Goal: Navigation & Orientation: Understand site structure

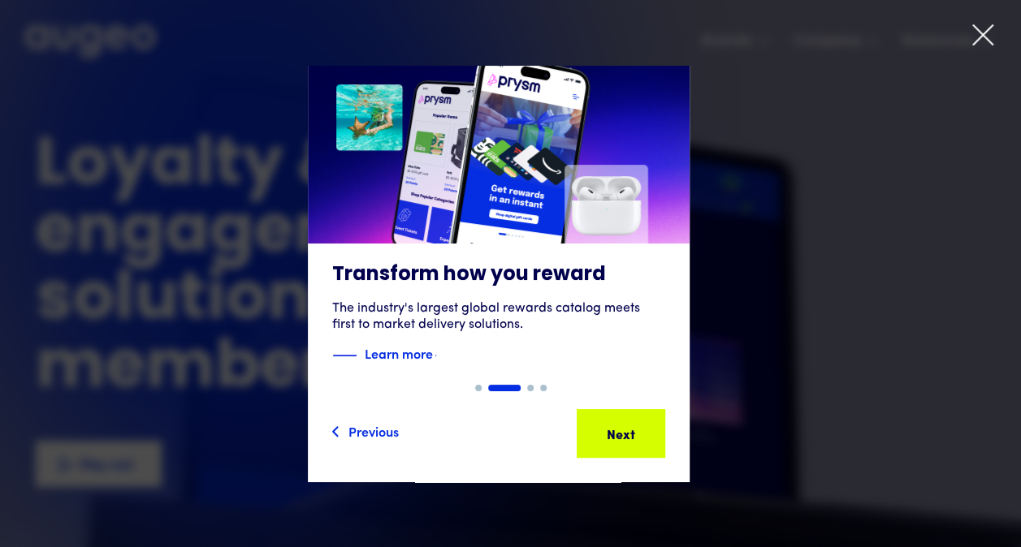
click at [989, 27] on icon at bounding box center [982, 35] width 24 height 24
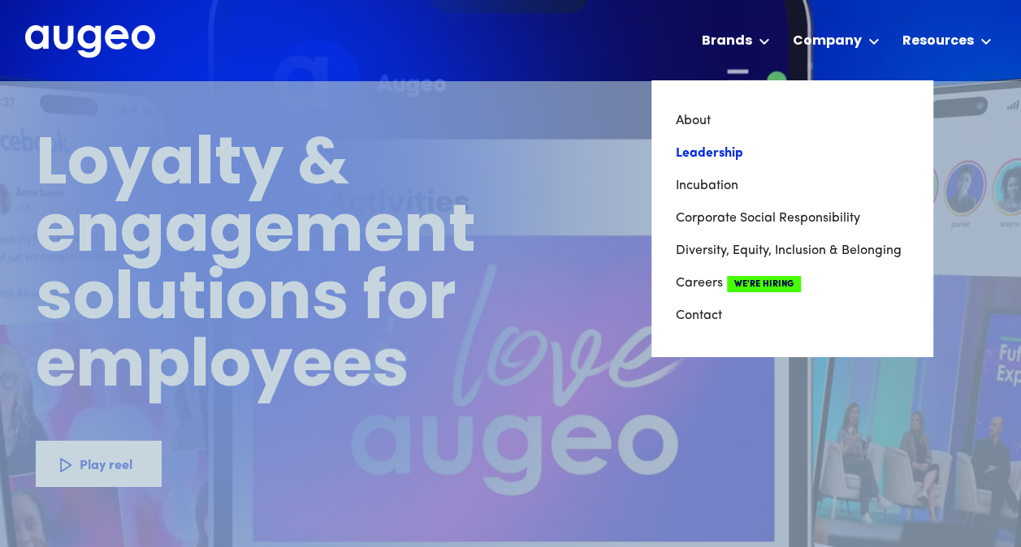
click at [729, 153] on link "Leadership" at bounding box center [791, 153] width 232 height 32
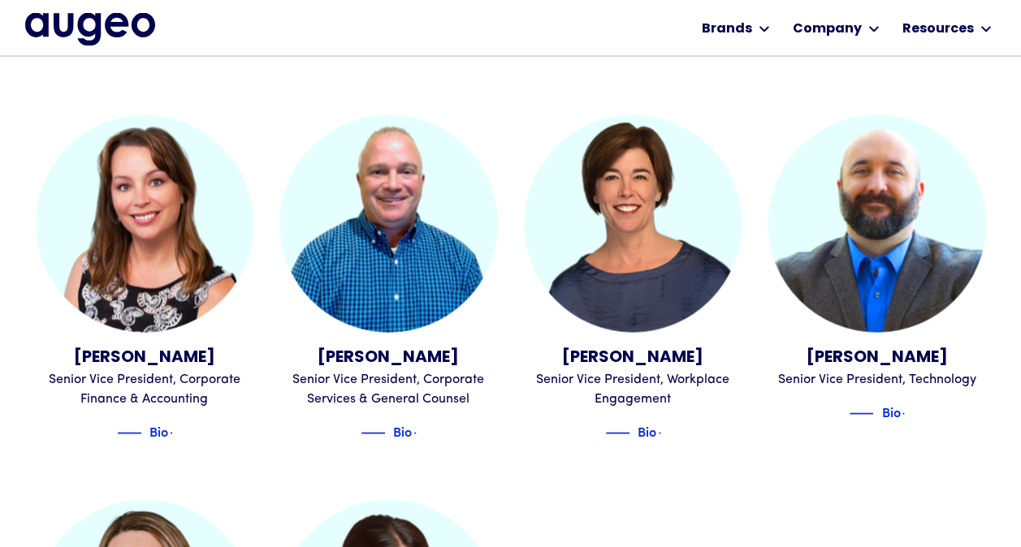
scroll to position [1515, 0]
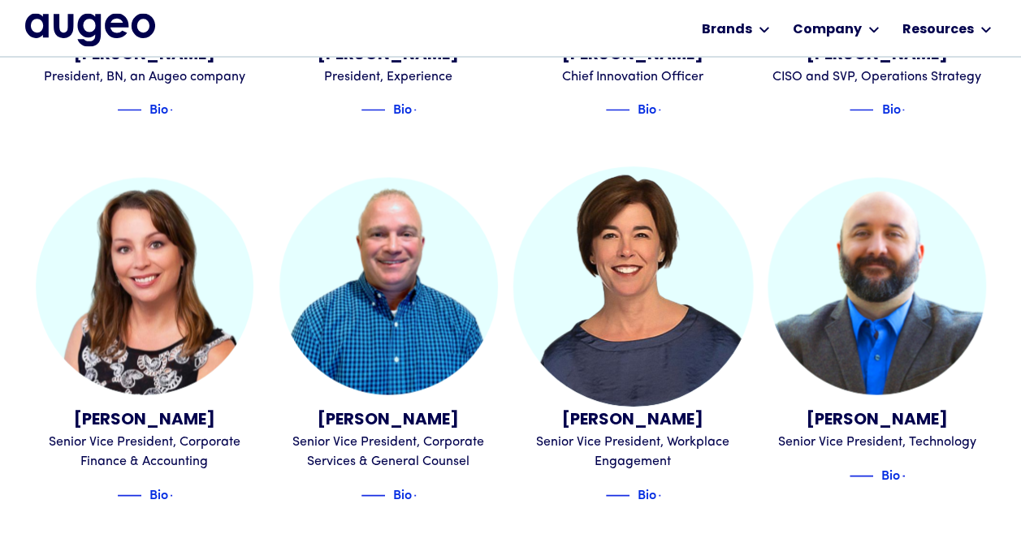
click at [660, 477] on div "Bio" at bounding box center [633, 490] width 218 height 26
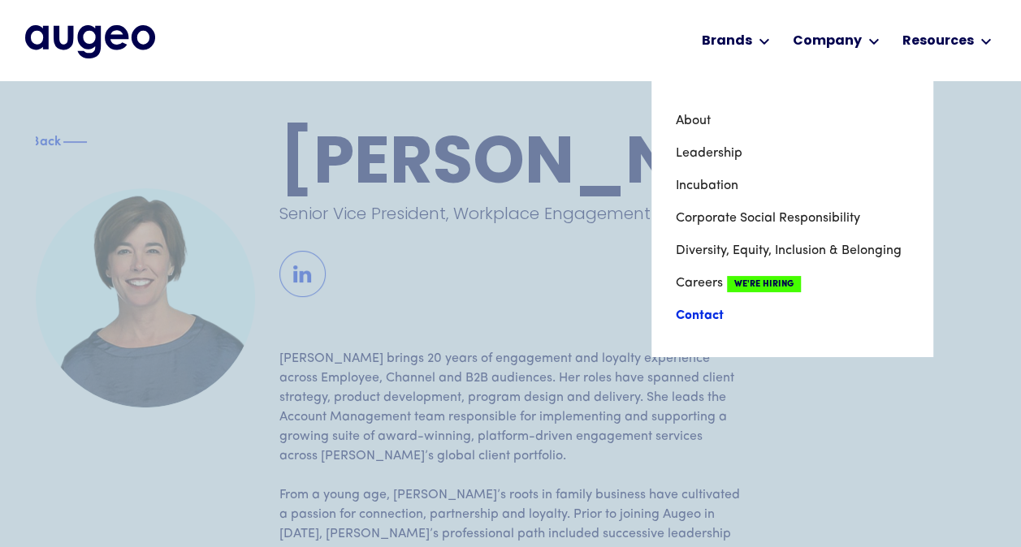
click at [698, 313] on link "Contact" at bounding box center [791, 316] width 232 height 32
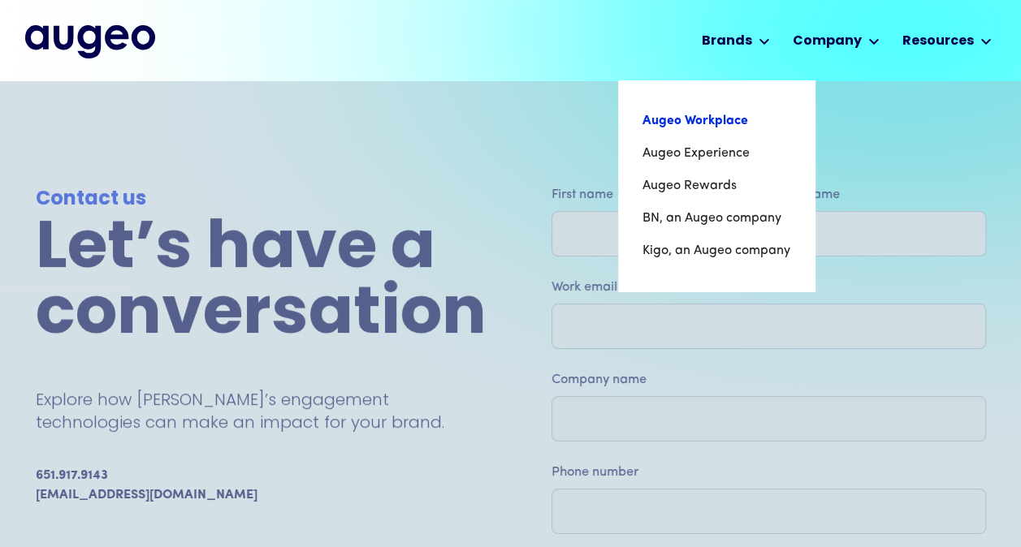
click at [733, 123] on link "Augeo Workplace" at bounding box center [716, 121] width 148 height 32
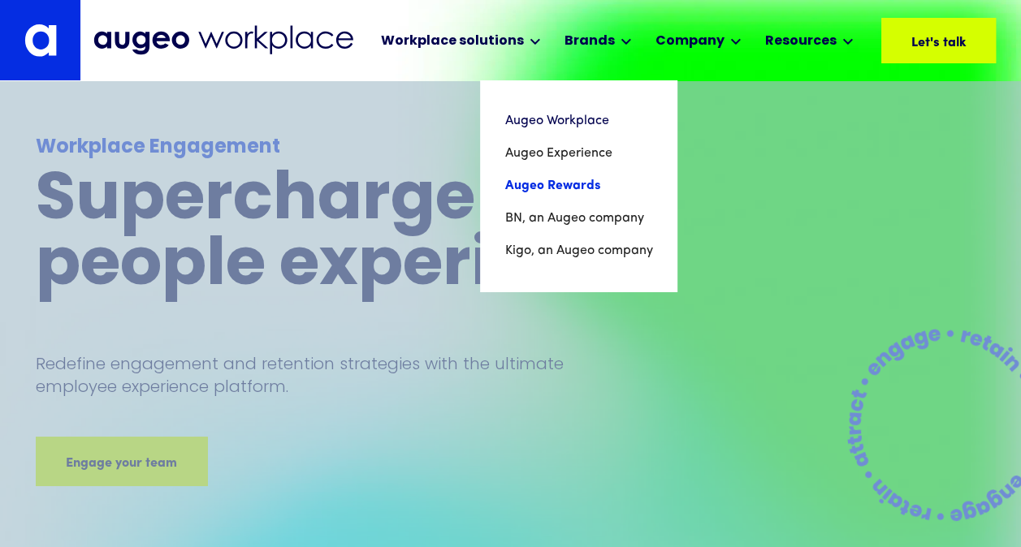
click at [578, 183] on link "Augeo Rewards" at bounding box center [578, 186] width 148 height 32
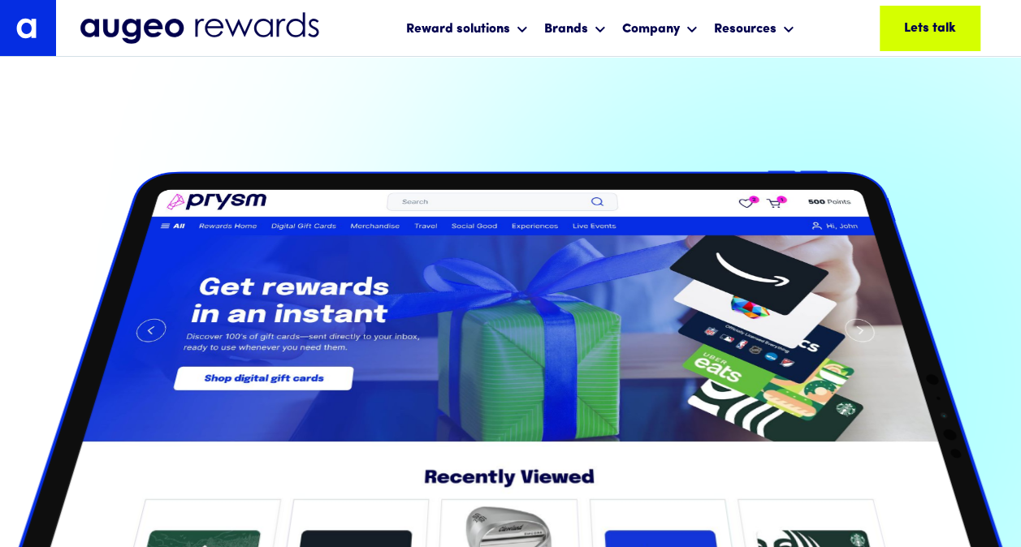
scroll to position [156, 0]
